Goal: Book appointment/travel/reservation

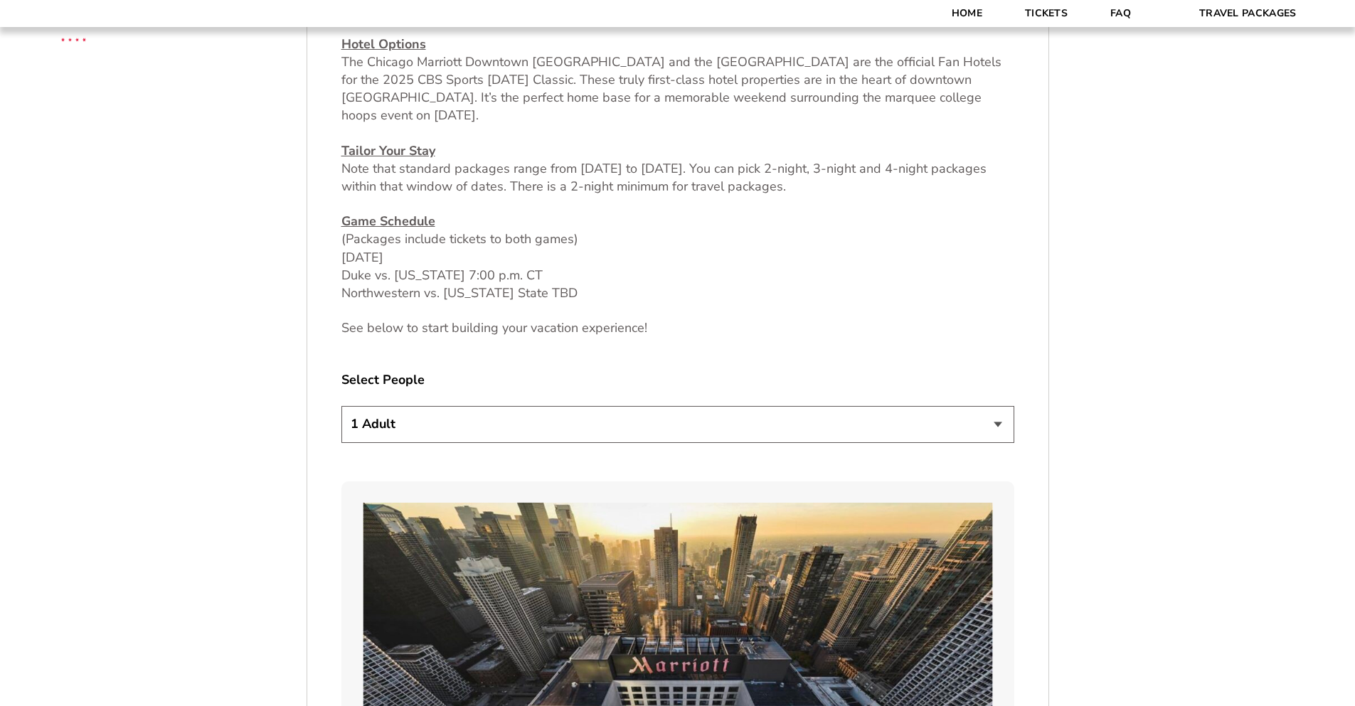
scroll to position [673, 0]
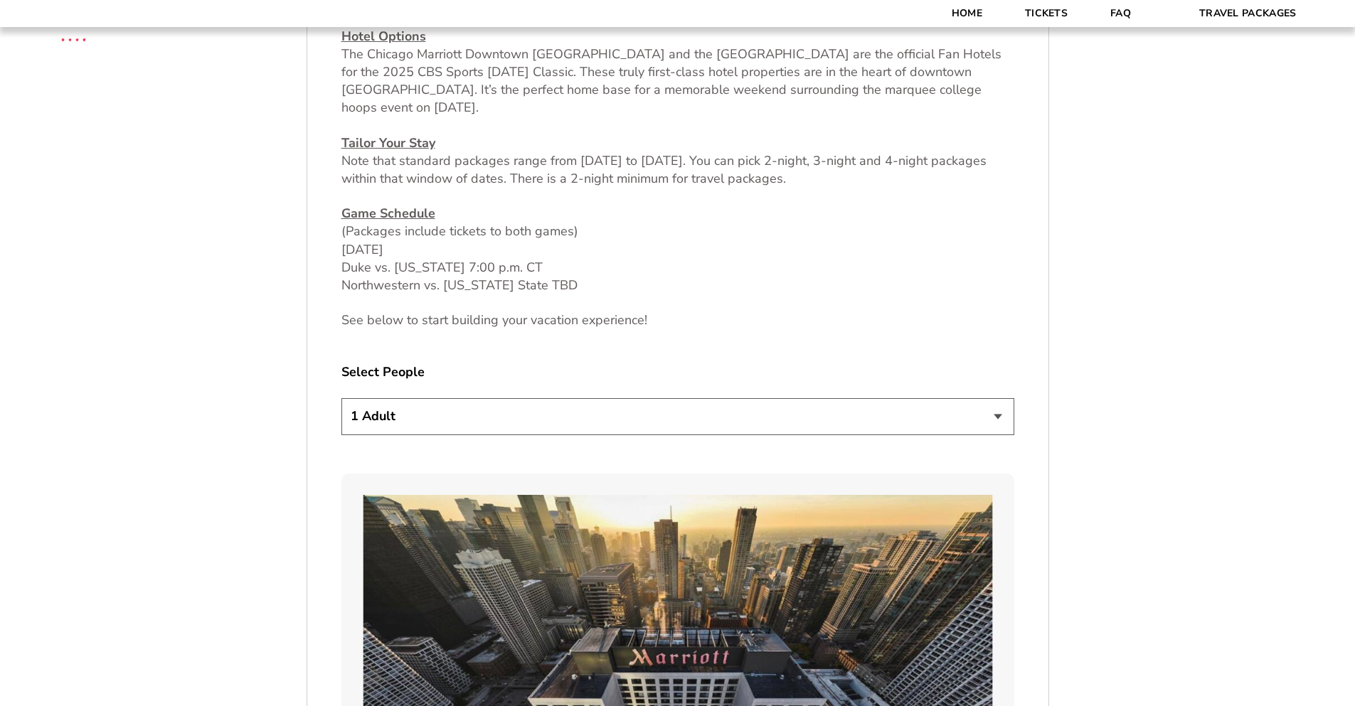
click at [649, 425] on select "1 Adult 2 Adults 3 Adults 4 Adults 2 Adults + 1 Child 2 Adults + 2 Children 2 A…" at bounding box center [677, 416] width 673 height 36
click at [341, 398] on select "1 Adult 2 Adults 3 Adults 4 Adults 2 Adults + 1 Child 2 Adults + 2 Children 2 A…" at bounding box center [677, 416] width 673 height 36
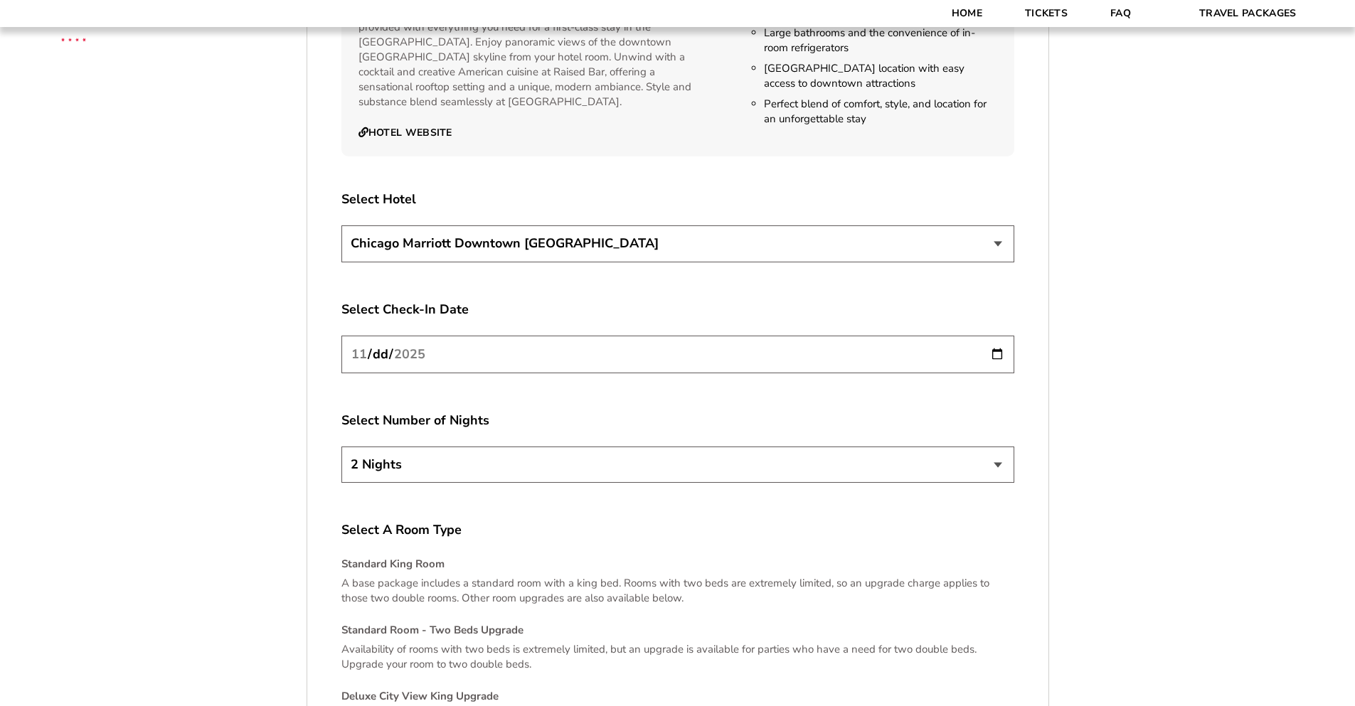
scroll to position [2491, 0]
click at [993, 336] on input "[DATE]" at bounding box center [677, 353] width 673 height 38
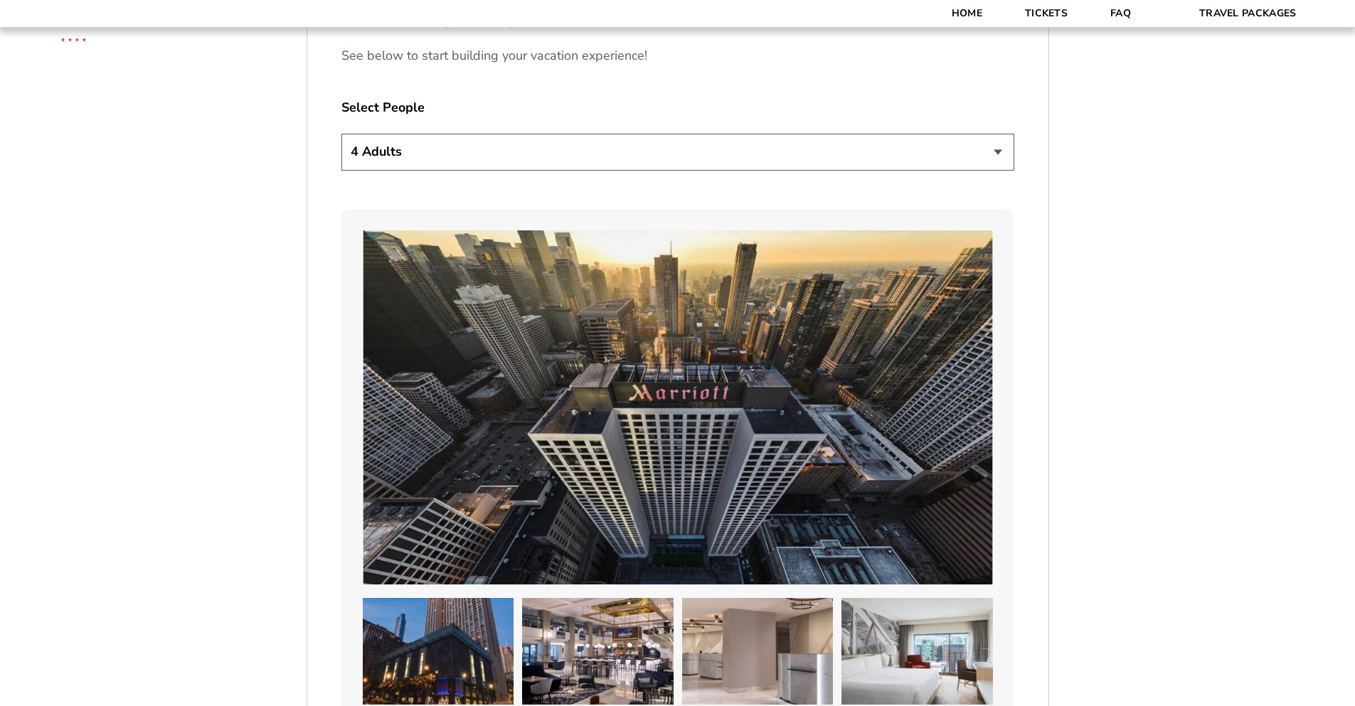
scroll to position [723, 0]
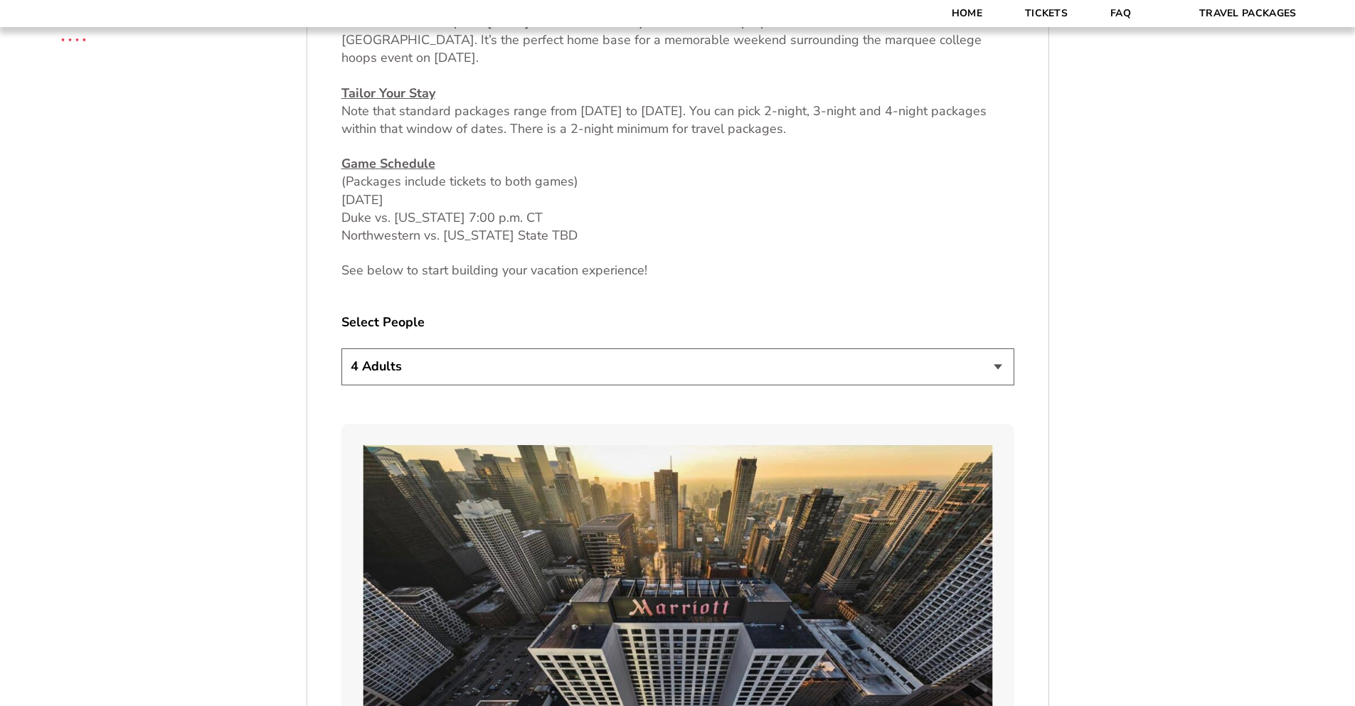
click at [1005, 371] on select "1 Adult 2 Adults 3 Adults 4 Adults 2 Adults + 1 Child 2 Adults + 2 Children 2 A…" at bounding box center [677, 366] width 673 height 36
select select "2 Adults + 3 Children"
click at [341, 348] on select "1 Adult 2 Adults 3 Adults 4 Adults 2 Adults + 1 Child 2 Adults + 2 Children 2 A…" at bounding box center [677, 366] width 673 height 36
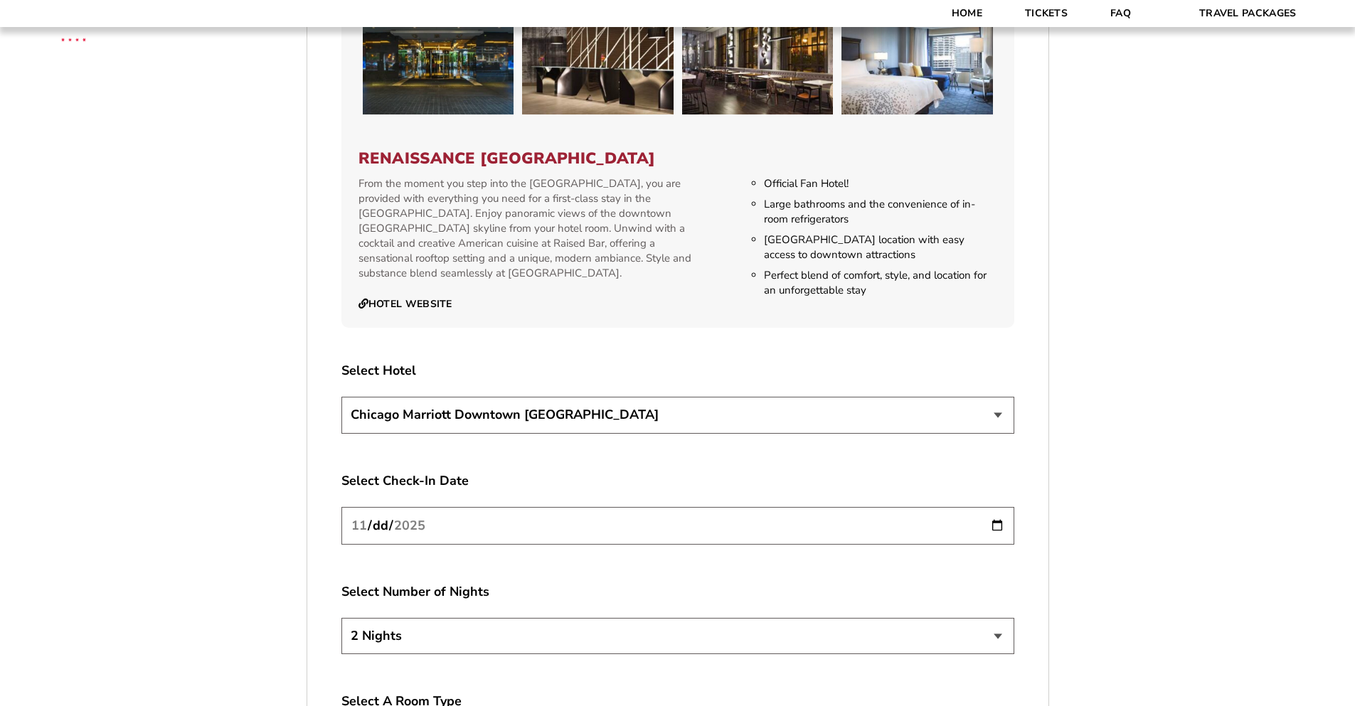
scroll to position [2333, 0]
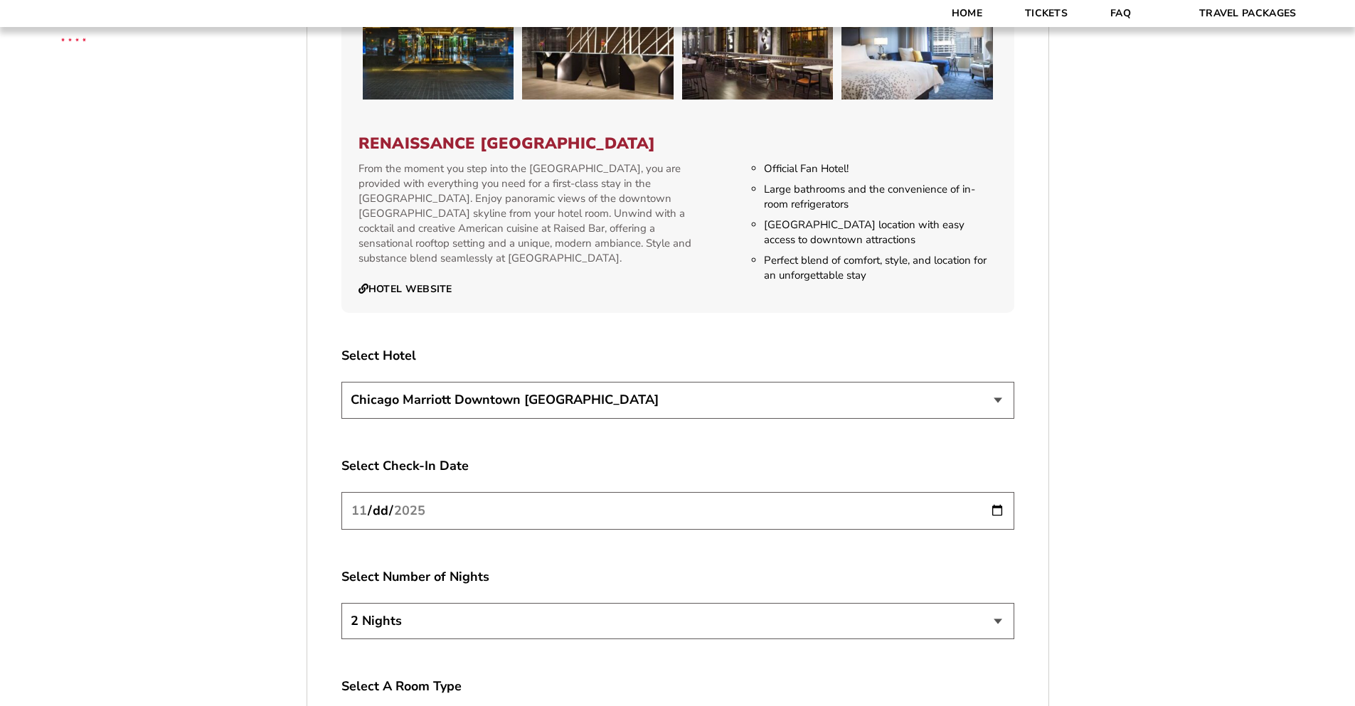
drag, startPoint x: 434, startPoint y: 282, endPoint x: 425, endPoint y: 271, distance: 14.1
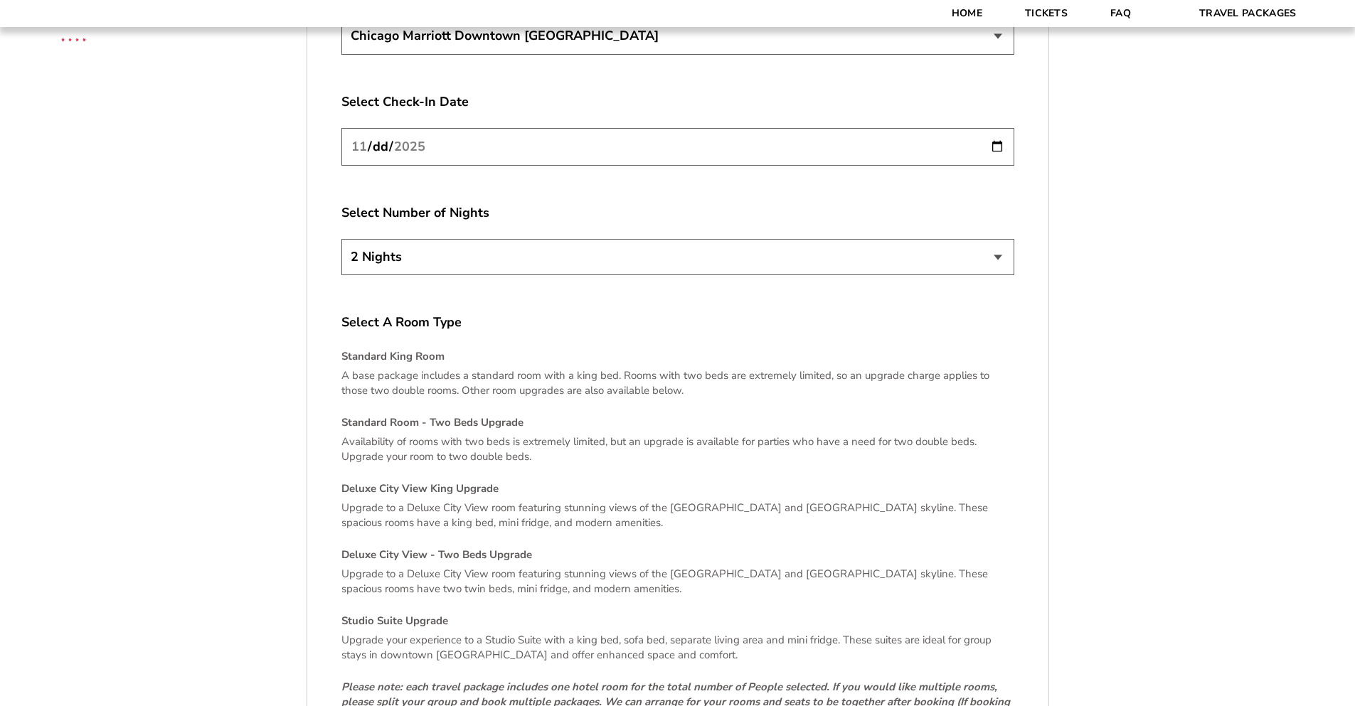
scroll to position [2857, 0]
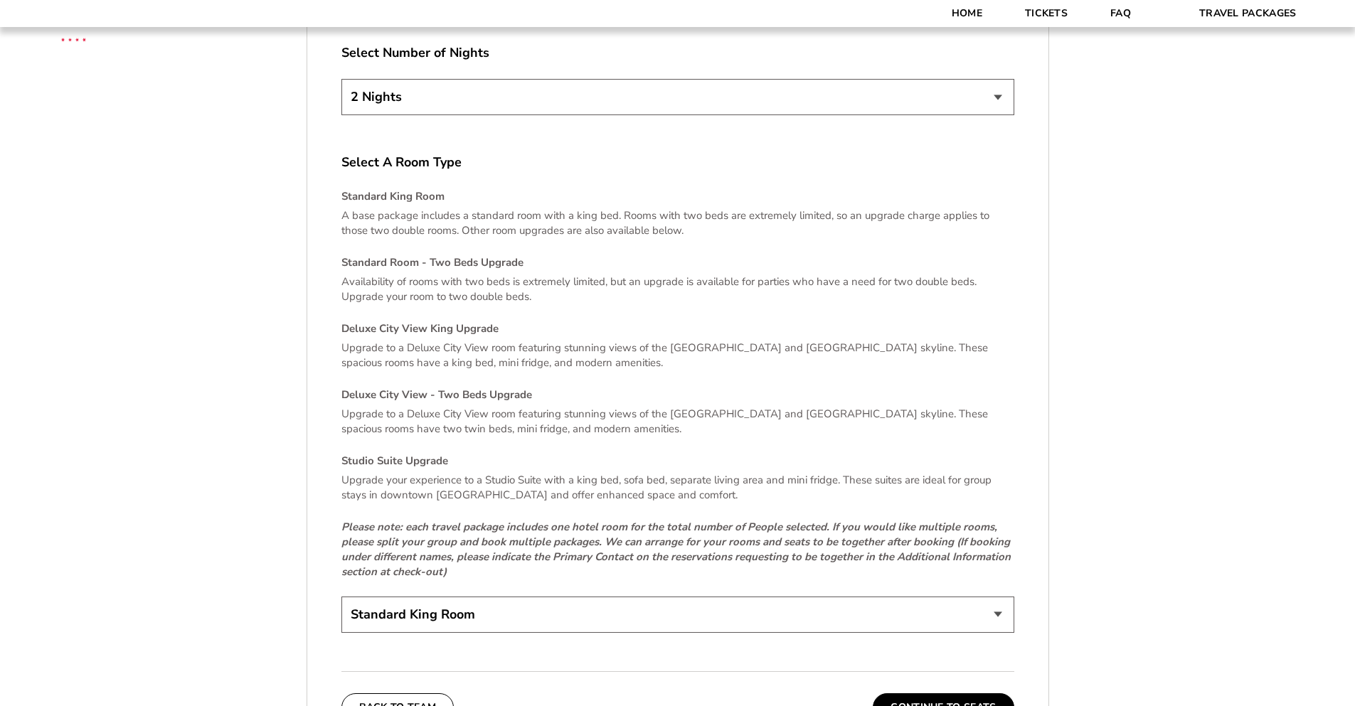
click at [993, 607] on select "Standard King Room Standard Room - Two Beds Upgrade (+$30 per night) Deluxe Cit…" at bounding box center [677, 615] width 673 height 36
select select "Deluxe City View - Two Beds Upgrade"
click at [341, 597] on select "Standard King Room Standard Room - Two Beds Upgrade (+$30 per night) Deluxe Cit…" at bounding box center [677, 615] width 673 height 36
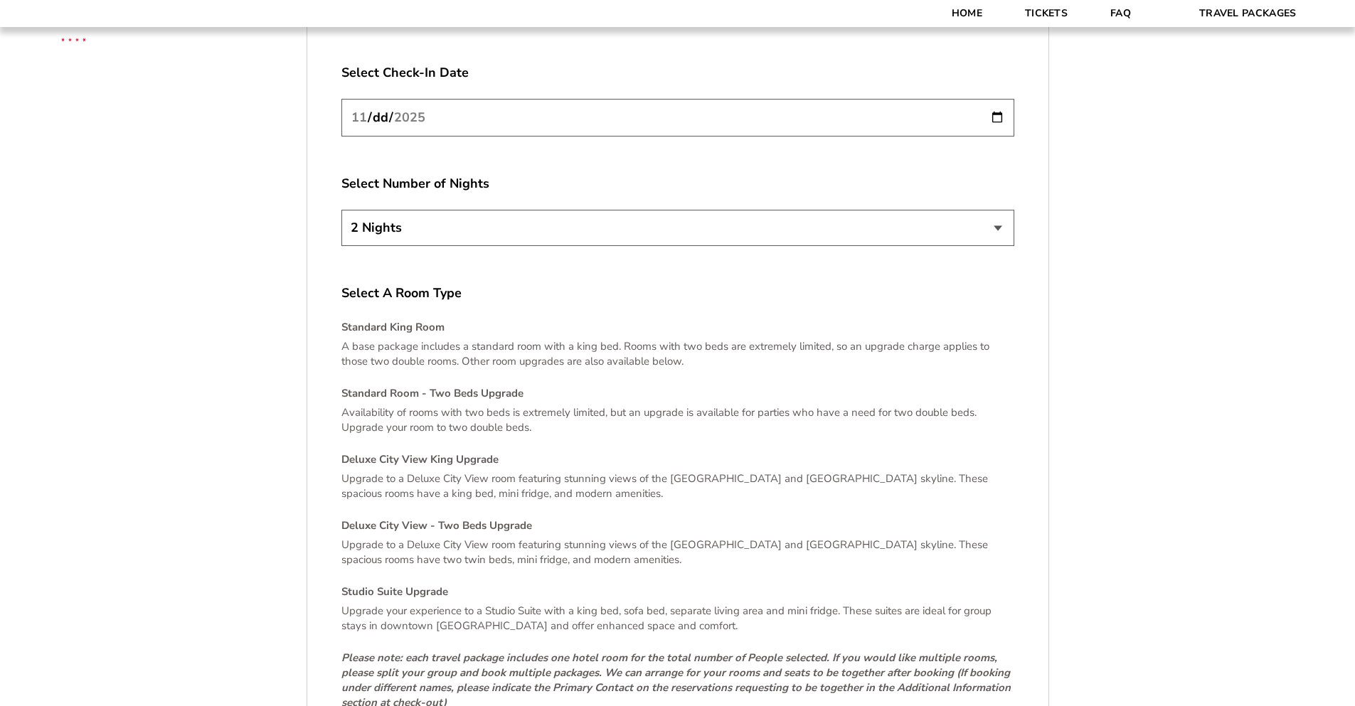
scroll to position [2572, 0]
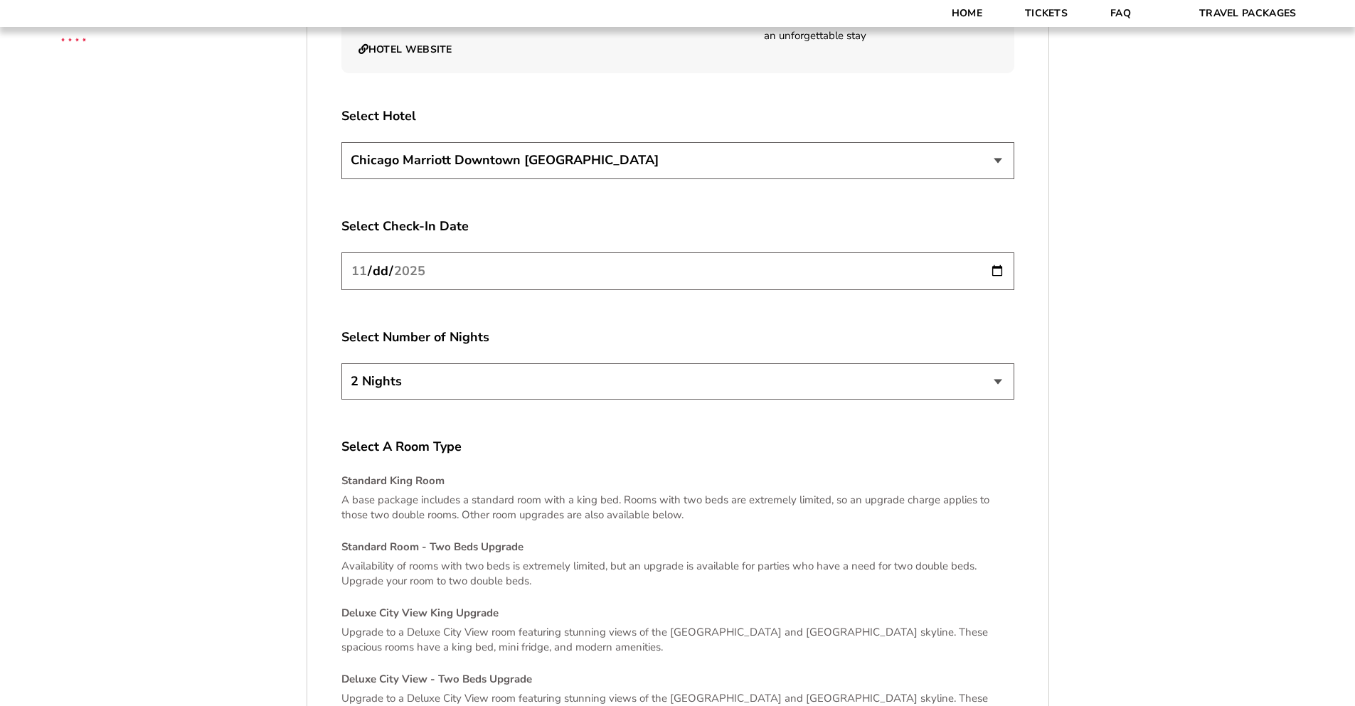
click at [1000, 151] on select "[GEOGRAPHIC_DATA] [GEOGRAPHIC_DATA]" at bounding box center [677, 160] width 673 height 36
select select "21326"
click at [341, 142] on select "[GEOGRAPHIC_DATA] [GEOGRAPHIC_DATA]" at bounding box center [677, 160] width 673 height 36
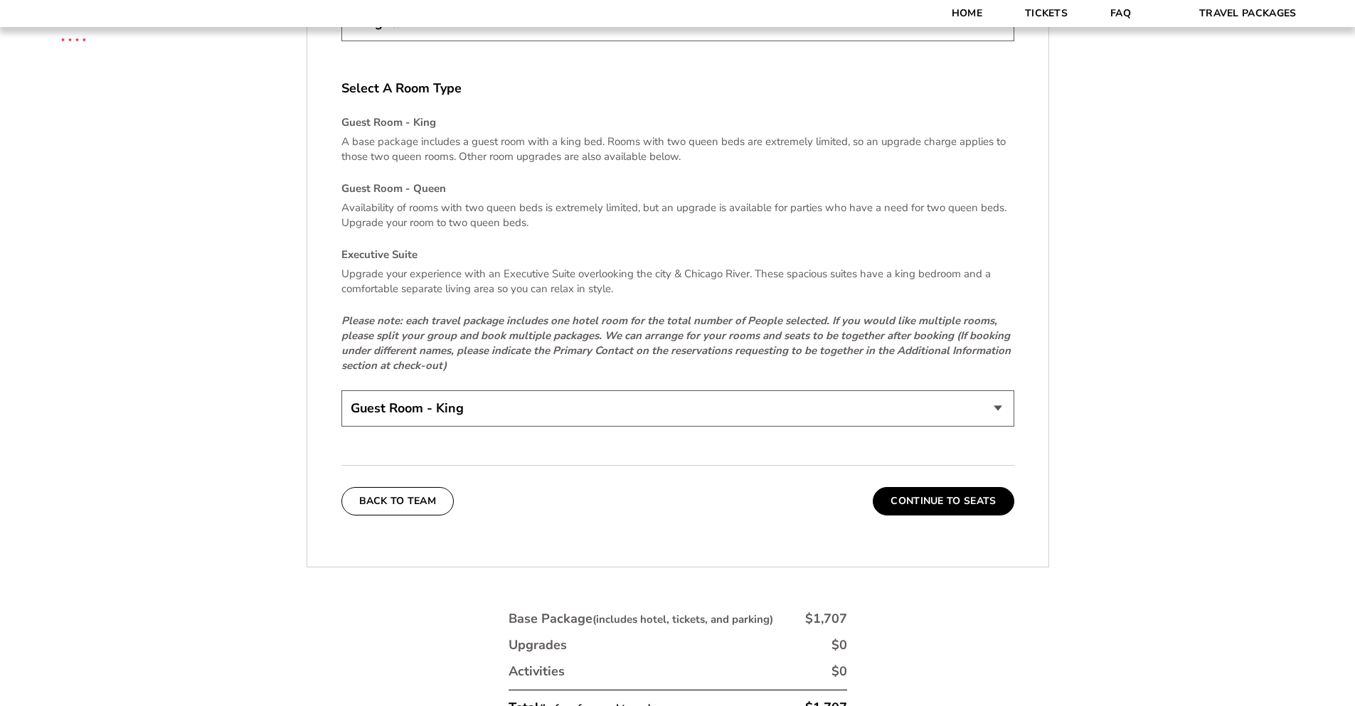
scroll to position [2982, 0]
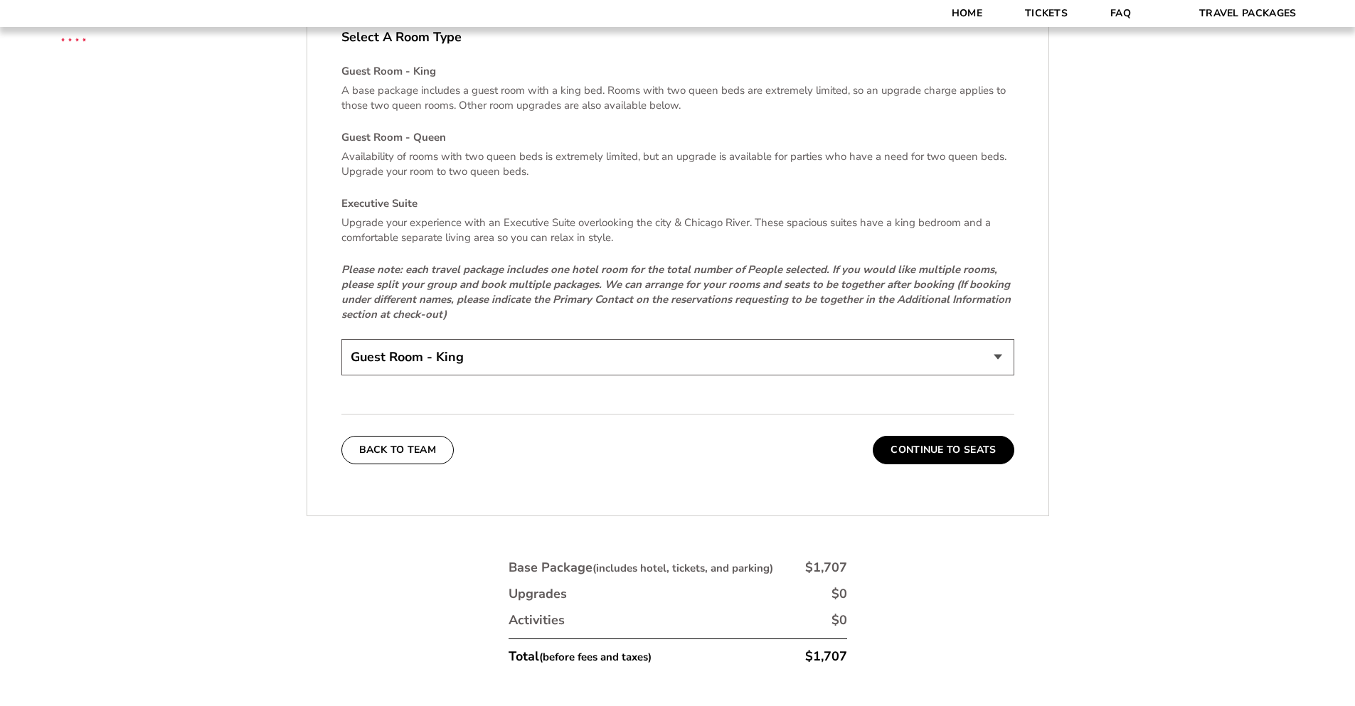
click at [1003, 343] on select "Guest Room - King Guest Room - Queen (+$95 per night) Executive Suite (+$315 pe…" at bounding box center [677, 357] width 673 height 36
select select "Guest Room - Queen"
click at [341, 339] on select "Guest Room - King Guest Room - Queen (+$95 per night) Executive Suite (+$315 pe…" at bounding box center [677, 357] width 673 height 36
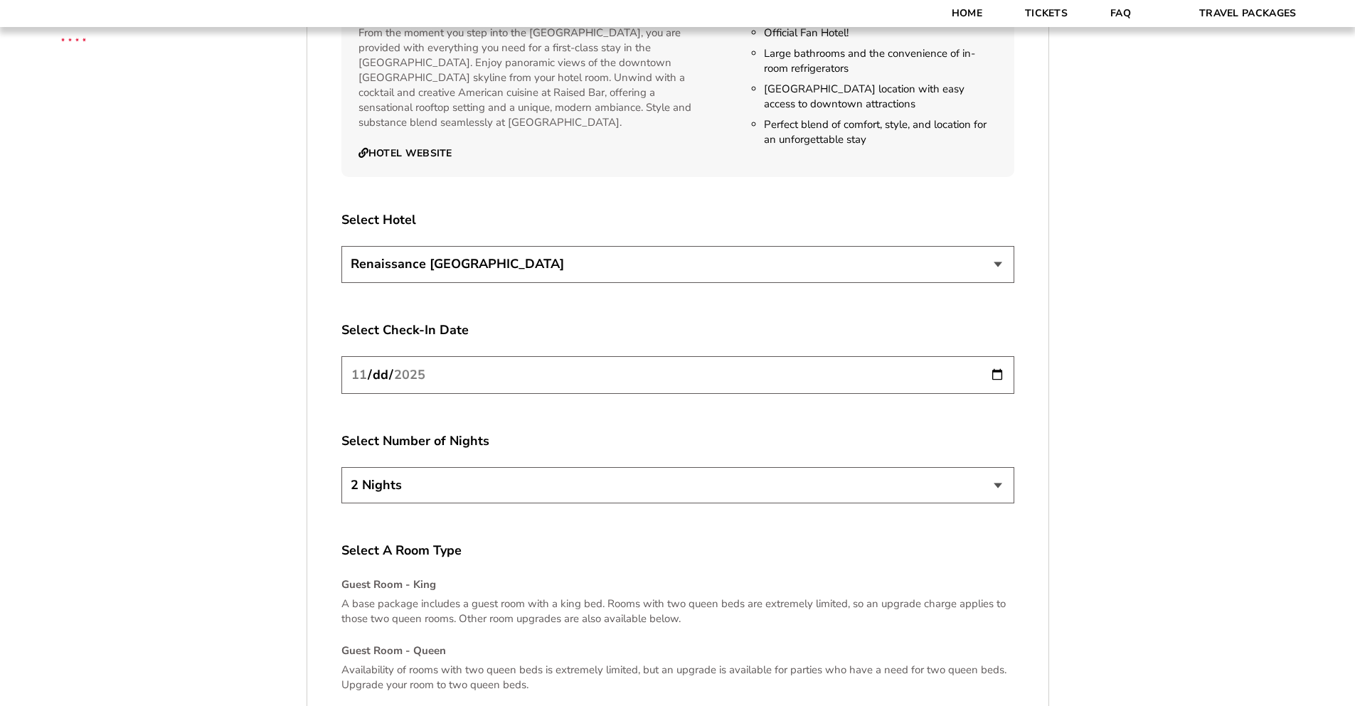
scroll to position [2453, 0]
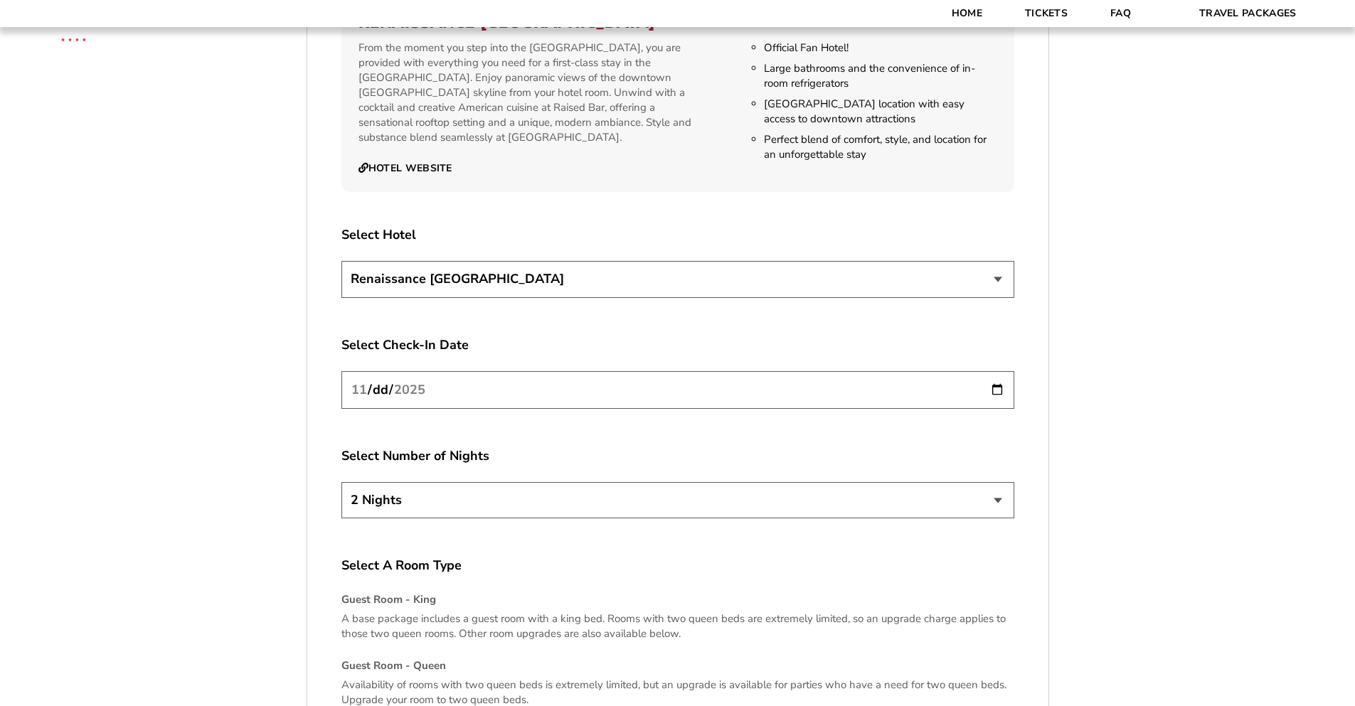
click at [1004, 261] on select "[GEOGRAPHIC_DATA] [GEOGRAPHIC_DATA]" at bounding box center [677, 279] width 673 height 36
select select "21327"
click at [341, 261] on select "[GEOGRAPHIC_DATA] [GEOGRAPHIC_DATA]" at bounding box center [677, 279] width 673 height 36
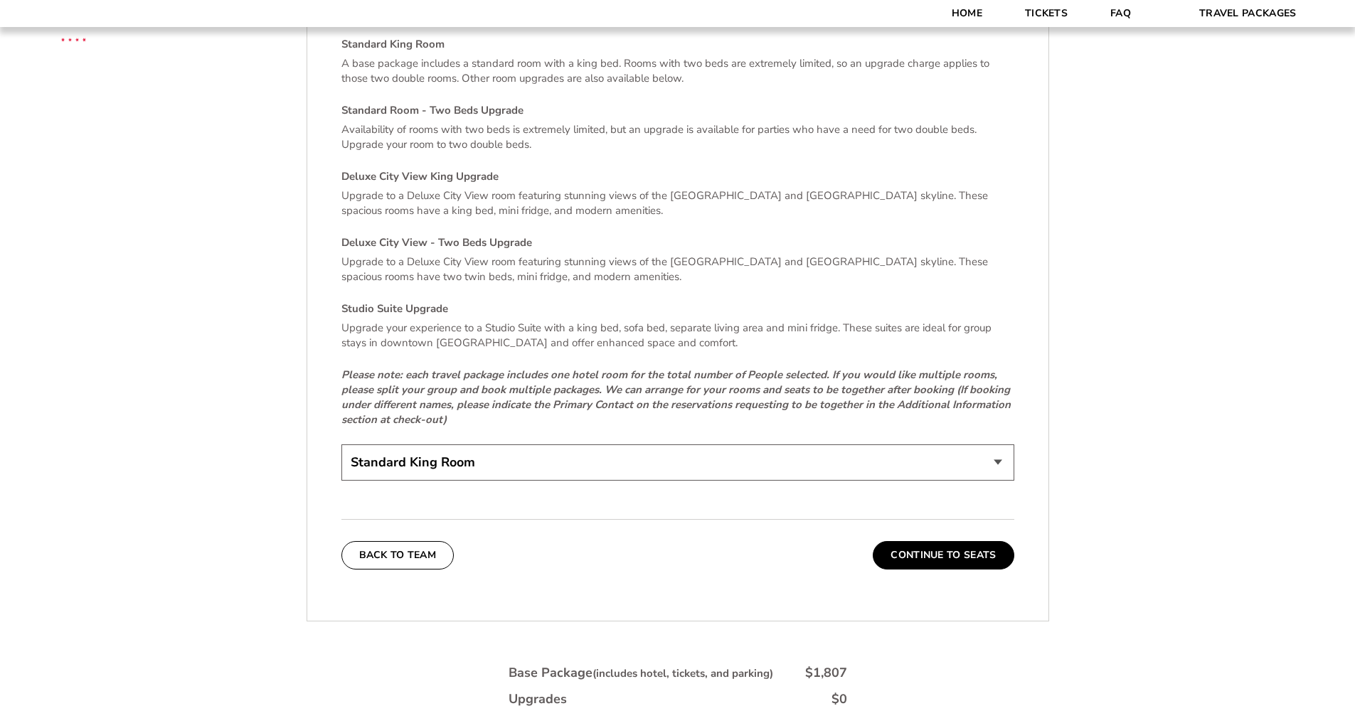
scroll to position [3013, 0]
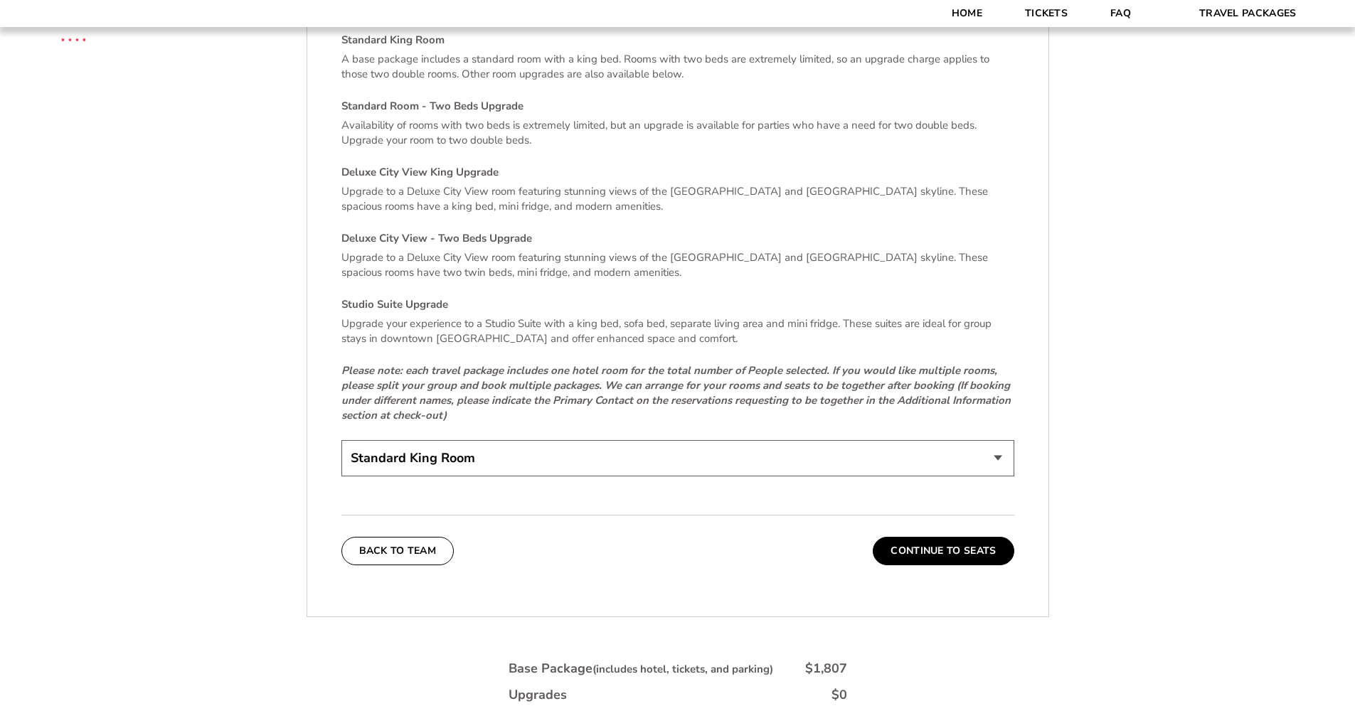
click at [996, 443] on select "Standard King Room Standard Room - Two Beds Upgrade (+$30 per night) Deluxe Cit…" at bounding box center [677, 458] width 673 height 36
select select "Deluxe City View - Two Beds Upgrade"
click at [341, 440] on select "Standard King Room Standard Room - Two Beds Upgrade (+$30 per night) Deluxe Cit…" at bounding box center [677, 458] width 673 height 36
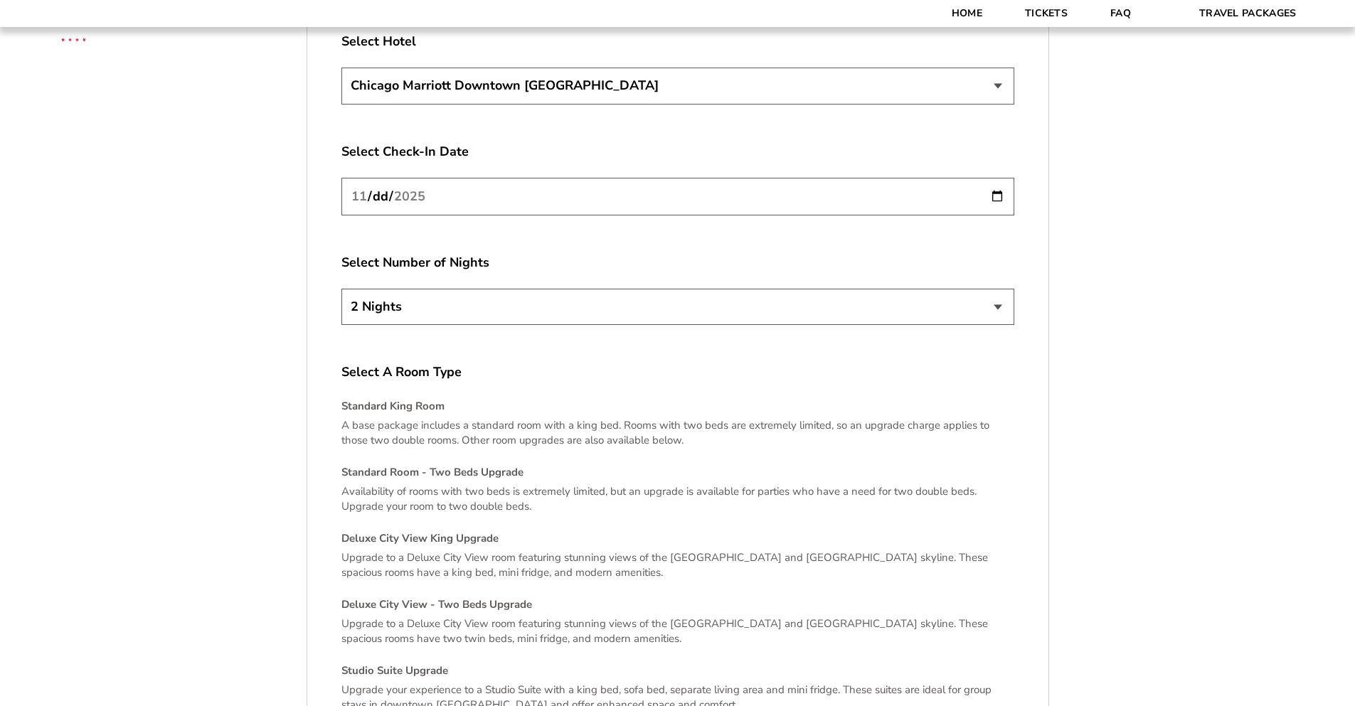
scroll to position [2645, 0]
click at [1003, 73] on select "[GEOGRAPHIC_DATA] [GEOGRAPHIC_DATA]" at bounding box center [677, 87] width 673 height 36
select select "21326"
click at [341, 69] on select "[GEOGRAPHIC_DATA] [GEOGRAPHIC_DATA]" at bounding box center [677, 87] width 673 height 36
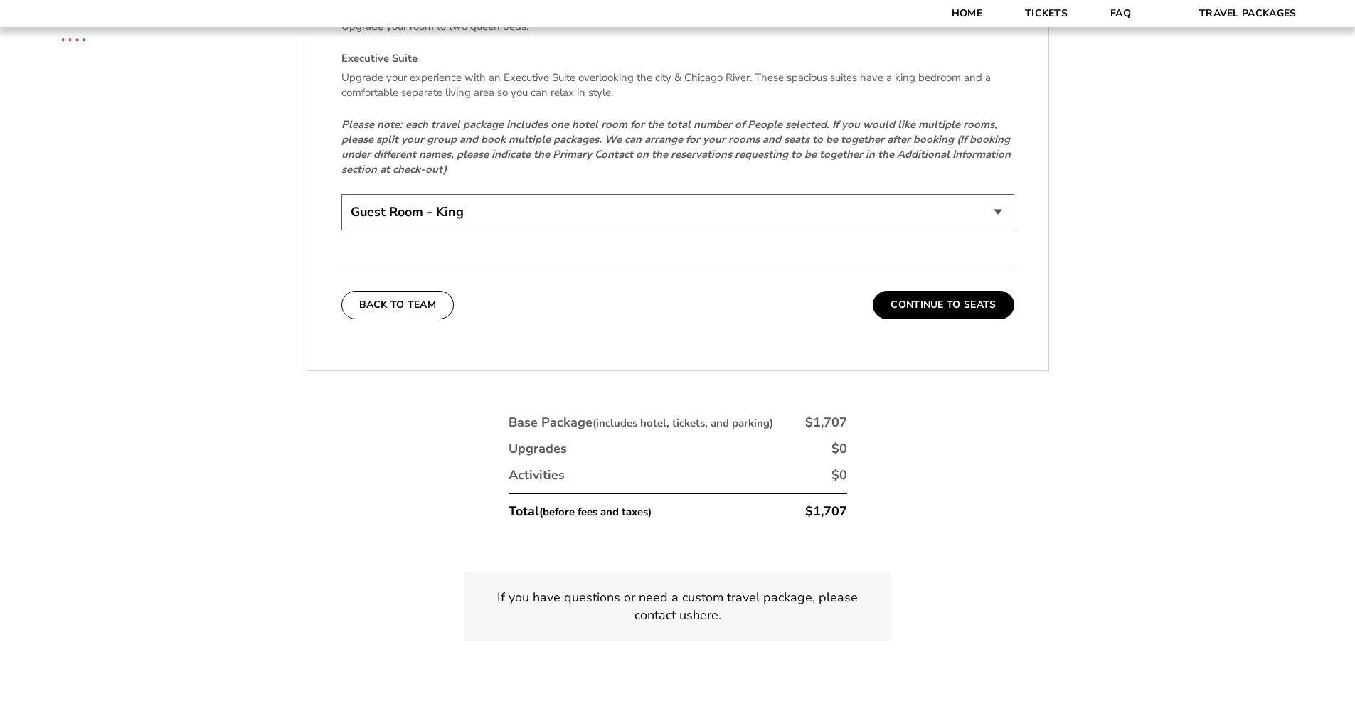
scroll to position [3096, 0]
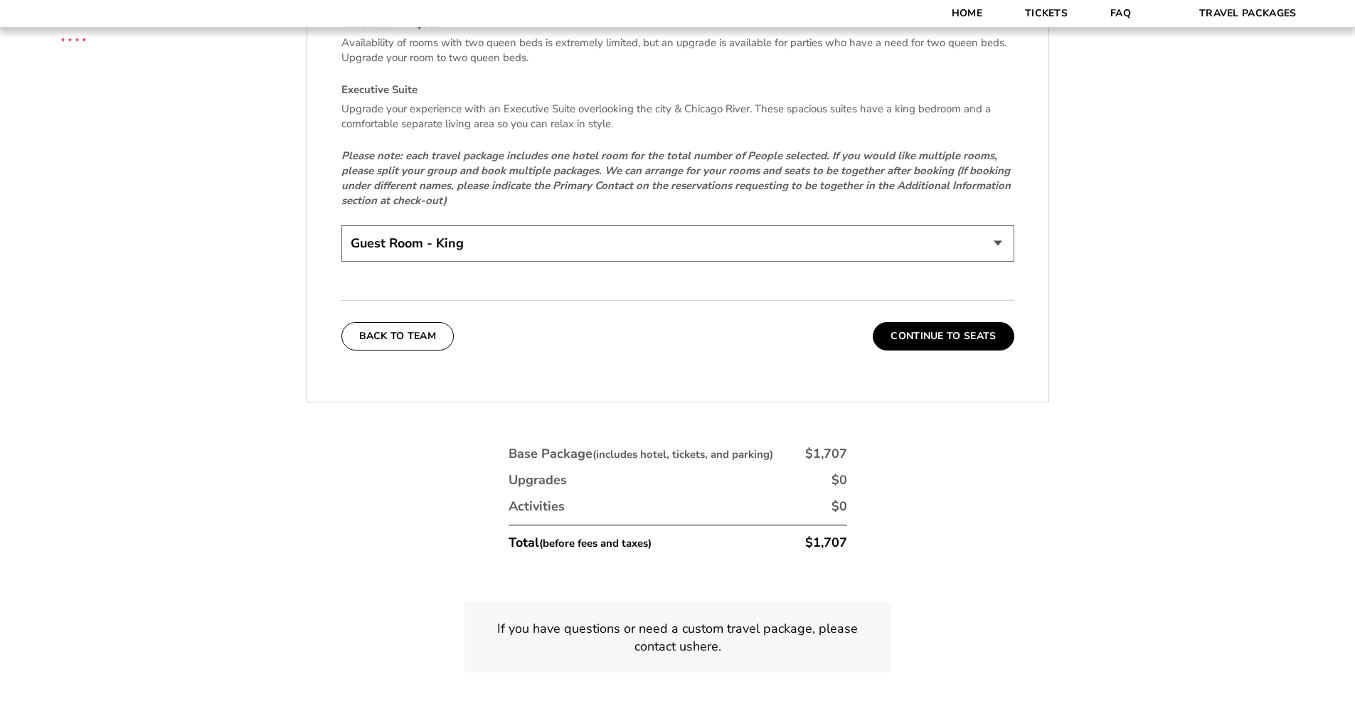
click at [956, 225] on select "Guest Room - King Guest Room - Queen (+$95 per night) Executive Suite (+$315 pe…" at bounding box center [677, 243] width 673 height 36
select select "Guest Room - Queen"
click at [341, 225] on select "Guest Room - King Guest Room - Queen (+$95 per night) Executive Suite (+$315 pe…" at bounding box center [677, 243] width 673 height 36
click at [961, 324] on button "Continue To Seats" at bounding box center [943, 336] width 141 height 28
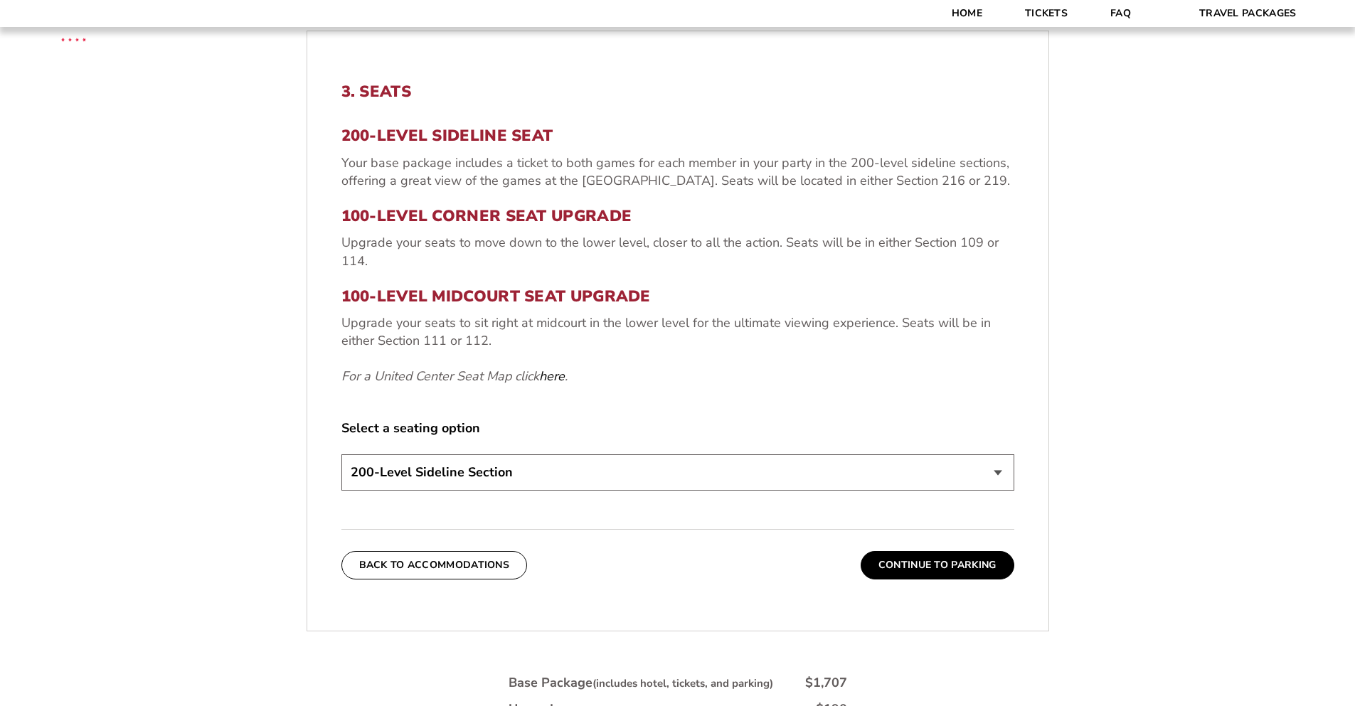
scroll to position [524, 0]
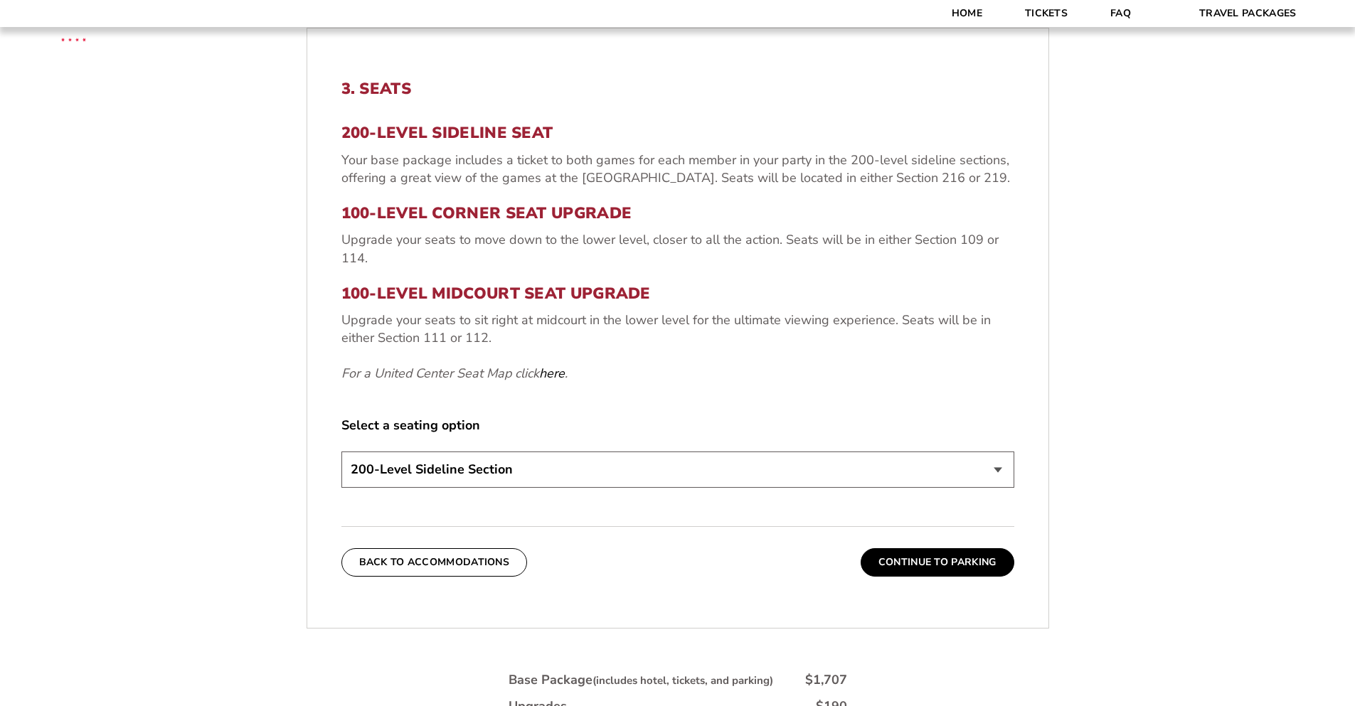
click at [984, 464] on select "200-Level Sideline Section 100-Level Corner Seat Upgrade (+$80 per person) 100-…" at bounding box center [677, 470] width 673 height 36
click at [341, 452] on select "200-Level Sideline Section 100-Level Corner Seat Upgrade (+$80 per person) 100-…" at bounding box center [677, 470] width 673 height 36
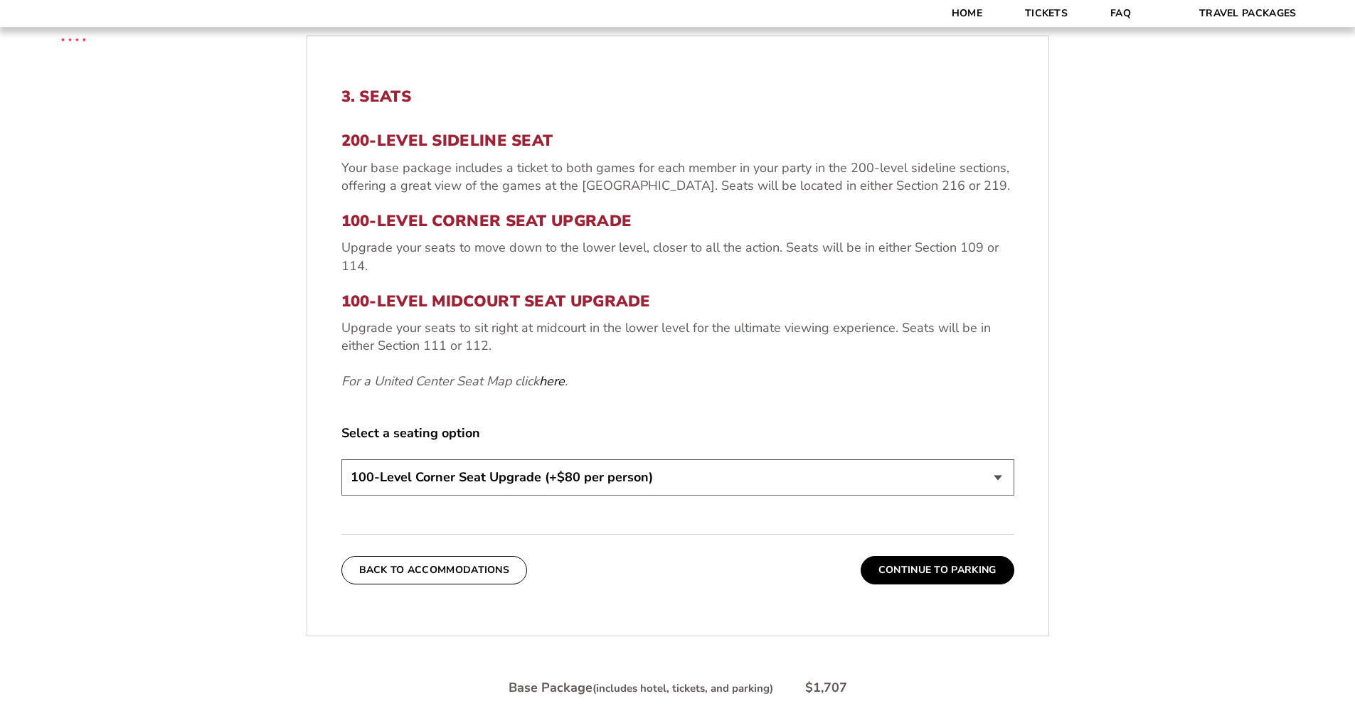
scroll to position [498, 0]
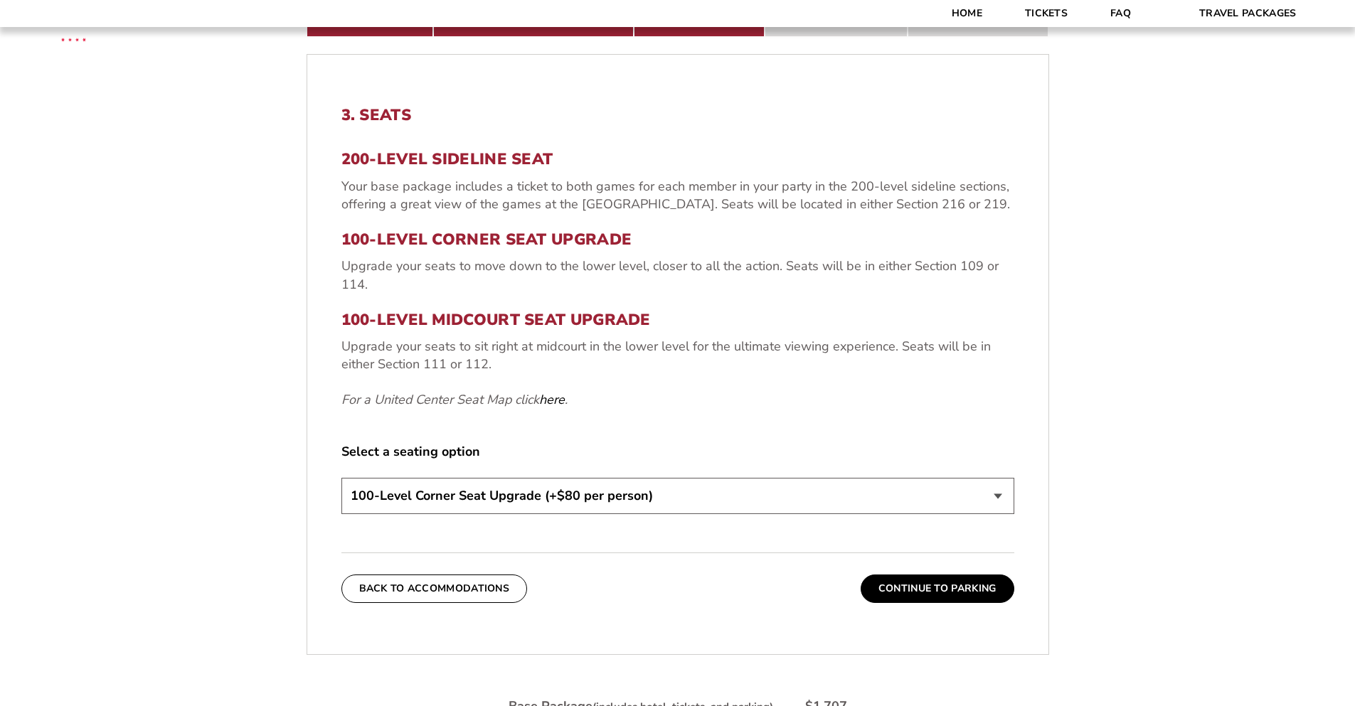
click at [996, 496] on select "200-Level Sideline Section 100-Level Corner Seat Upgrade (+$80 per person) 100-…" at bounding box center [677, 496] width 673 height 36
click at [341, 478] on select "200-Level Sideline Section 100-Level Corner Seat Upgrade (+$80 per person) 100-…" at bounding box center [677, 496] width 673 height 36
click at [999, 486] on select "200-Level Sideline Section 100-Level Corner Seat Upgrade (+$80 per person) 100-…" at bounding box center [677, 496] width 673 height 36
click at [341, 478] on select "200-Level Sideline Section 100-Level Corner Seat Upgrade (+$80 per person) 100-…" at bounding box center [677, 496] width 673 height 36
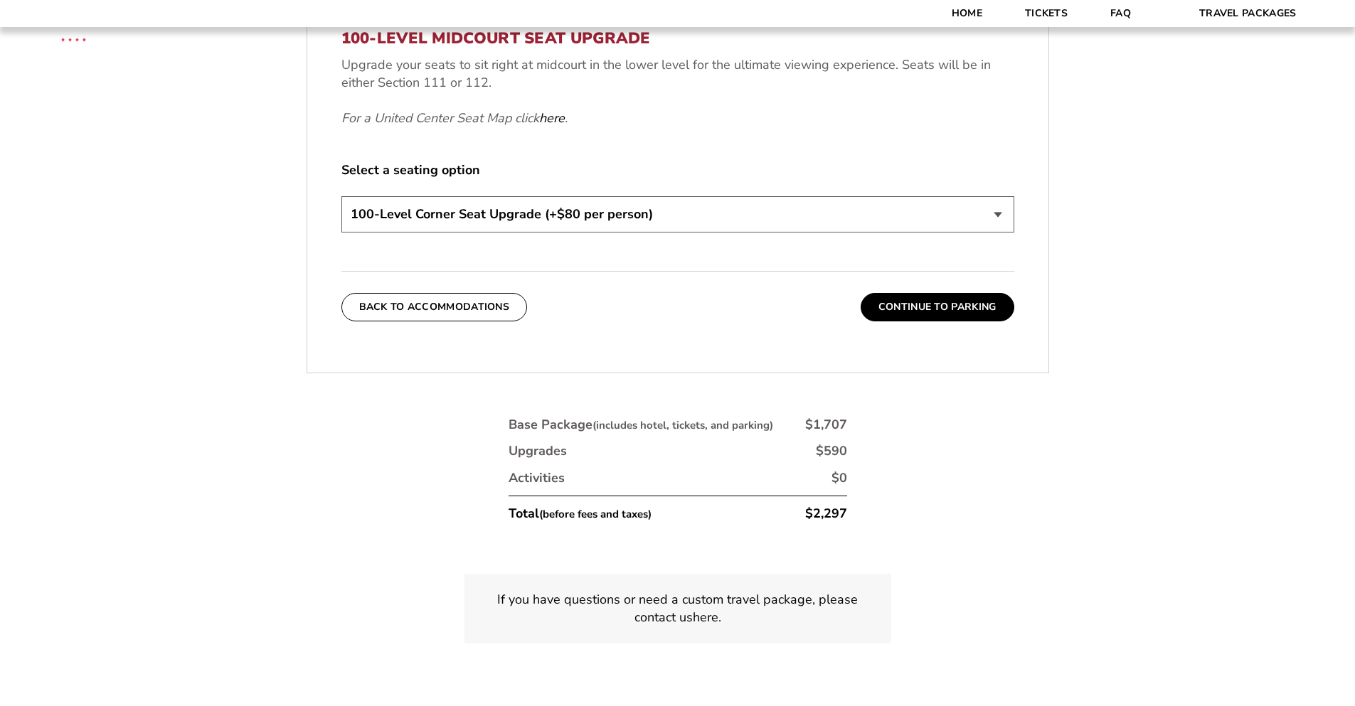
scroll to position [780, 0]
click at [964, 223] on select "200-Level Sideline Section 100-Level Corner Seat Upgrade (+$80 per person) 100-…" at bounding box center [677, 214] width 673 height 36
select select "100-Level Midcourt Seat Upgrade"
click at [341, 196] on select "200-Level Sideline Section 100-Level Corner Seat Upgrade (+$80 per person) 100-…" at bounding box center [677, 214] width 673 height 36
click at [977, 309] on button "Continue To Parking" at bounding box center [937, 306] width 154 height 28
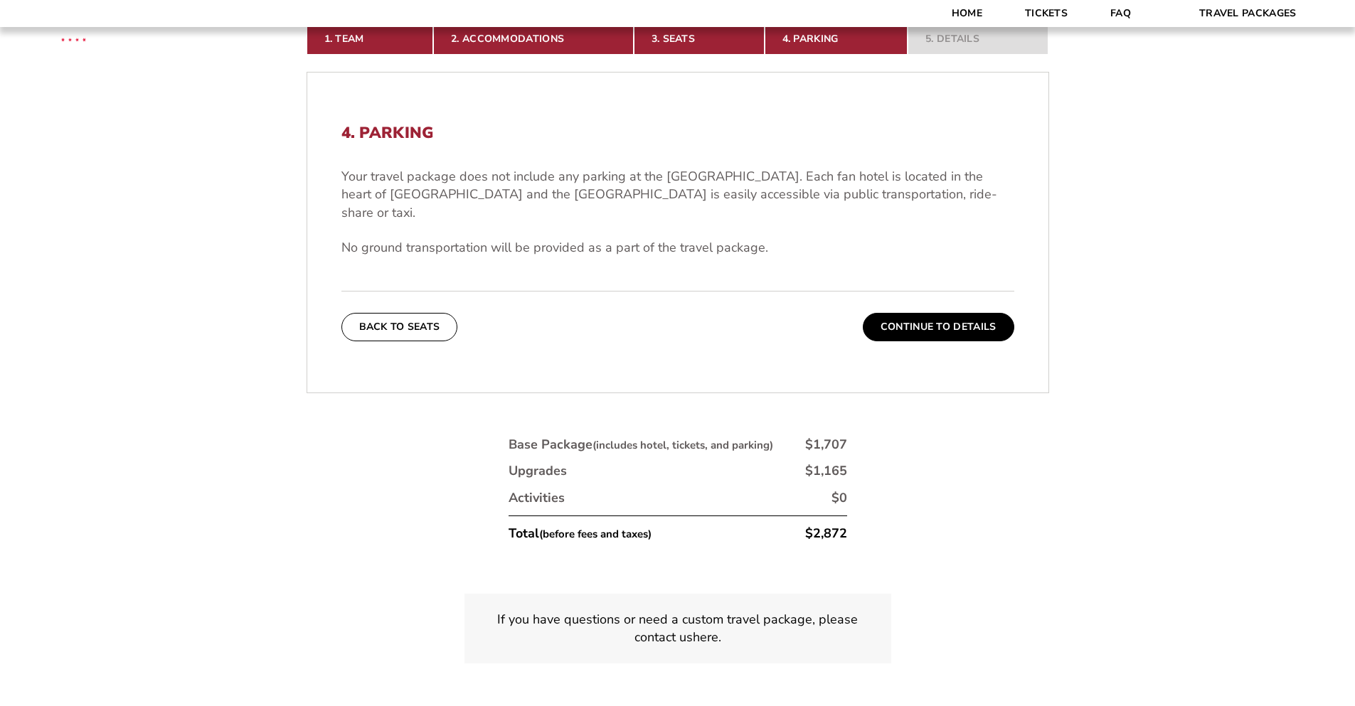
scroll to position [467, 0]
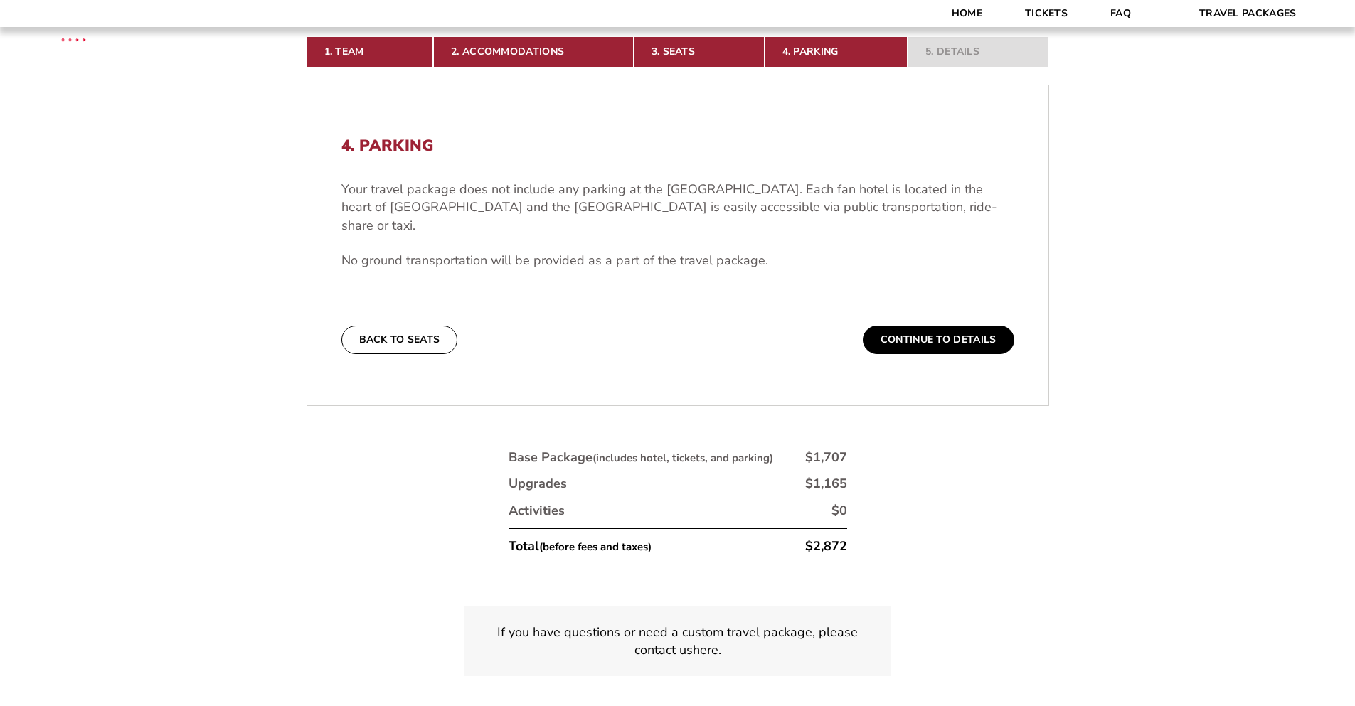
click at [941, 326] on button "Continue To Details" at bounding box center [938, 340] width 151 height 28
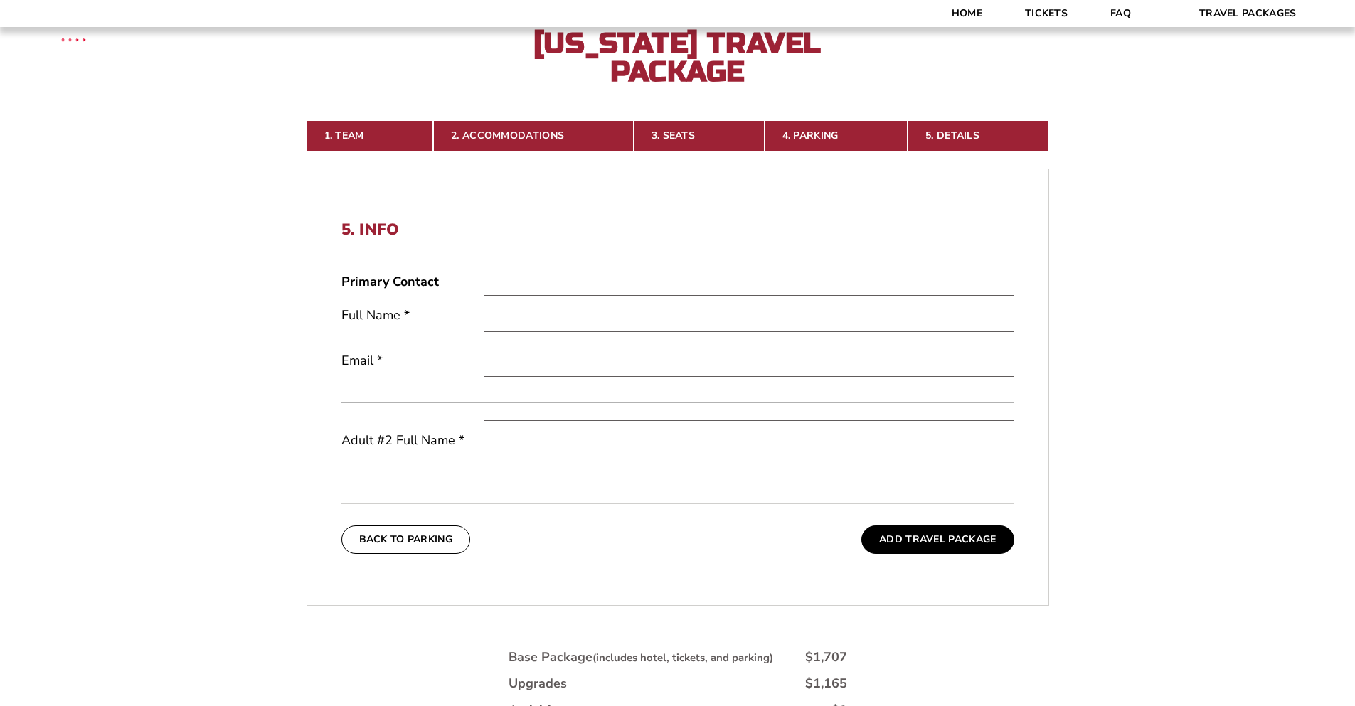
scroll to position [379, 0]
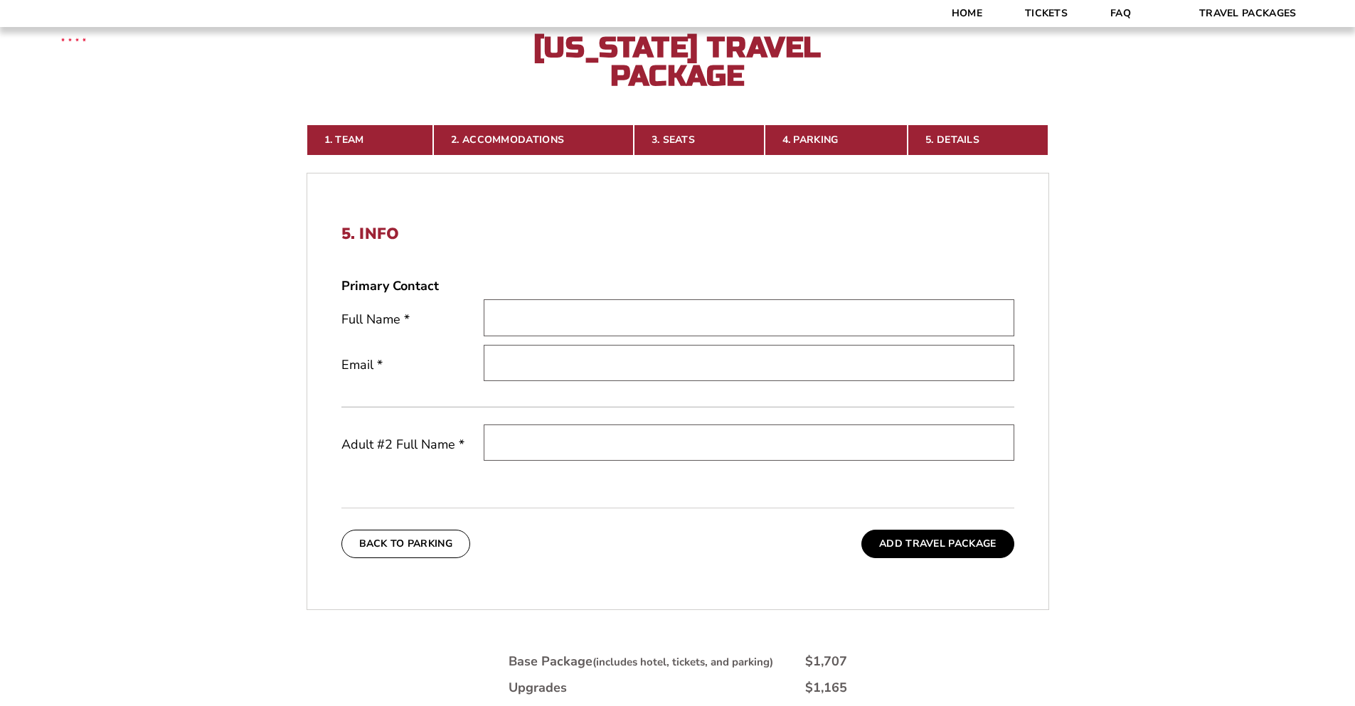
click at [686, 140] on link "3. Seats" at bounding box center [699, 139] width 131 height 31
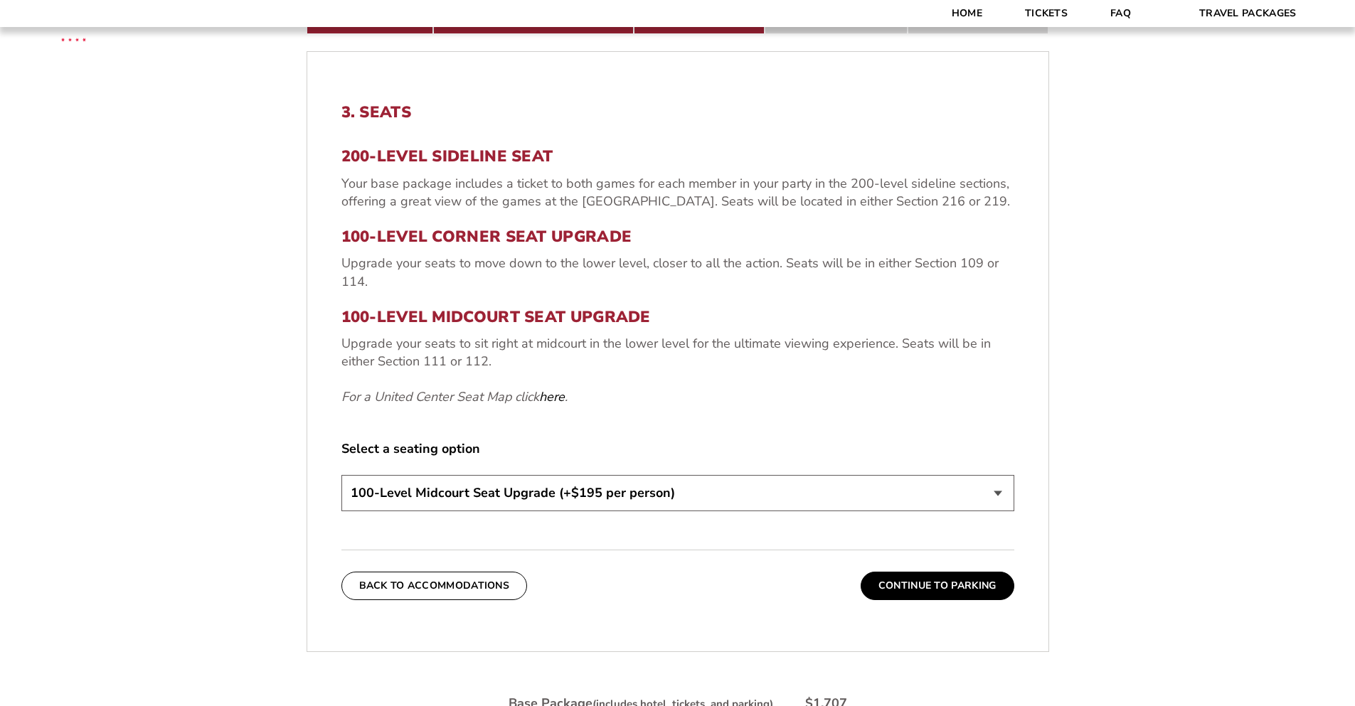
scroll to position [555, 0]
